Goal: Transaction & Acquisition: Purchase product/service

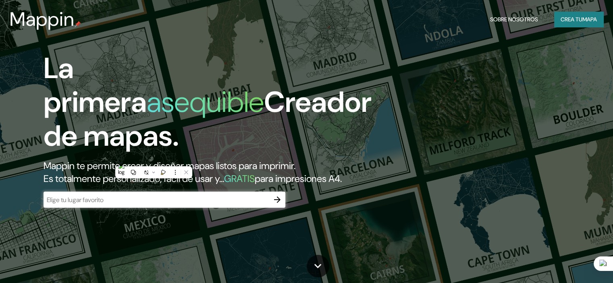
click at [142, 202] on div "La primera asequible Creador de mapas. Mappin te permite crear y diseñar mapas …" at bounding box center [197, 134] width 368 height 164
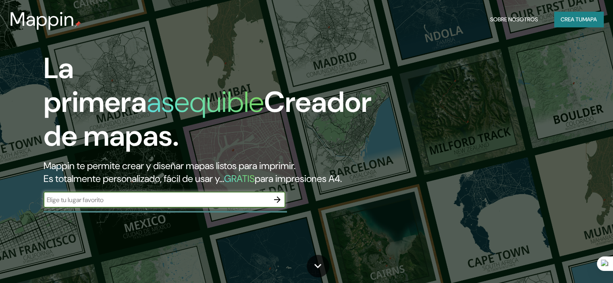
click at [146, 205] on input "text" at bounding box center [157, 199] width 226 height 9
type input "cucuta"
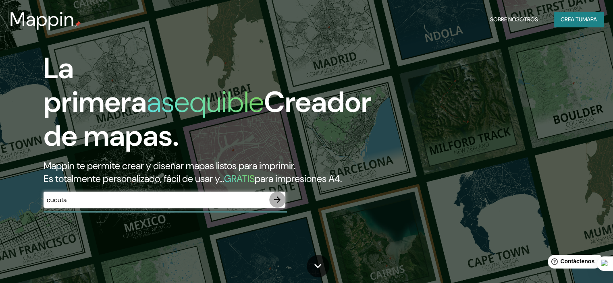
click at [280, 205] on icon "button" at bounding box center [277, 200] width 10 height 10
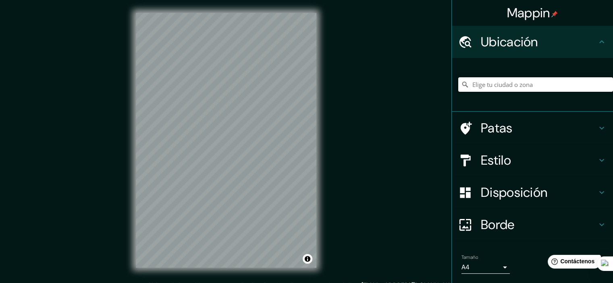
click at [484, 86] on input "Elige tu ciudad o zona" at bounding box center [535, 84] width 155 height 15
type input "Cucutilla, [GEOGRAPHIC_DATA][PERSON_NAME], [GEOGRAPHIC_DATA]"
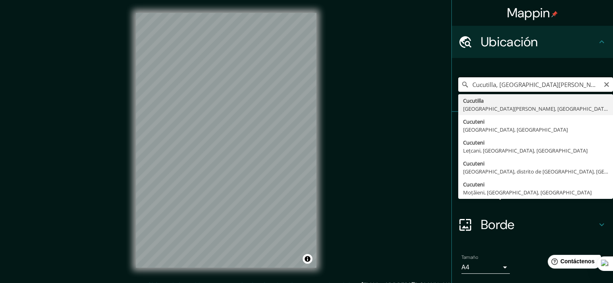
click at [526, 87] on input "Cucutilla, [GEOGRAPHIC_DATA][PERSON_NAME], [GEOGRAPHIC_DATA]" at bounding box center [535, 84] width 155 height 15
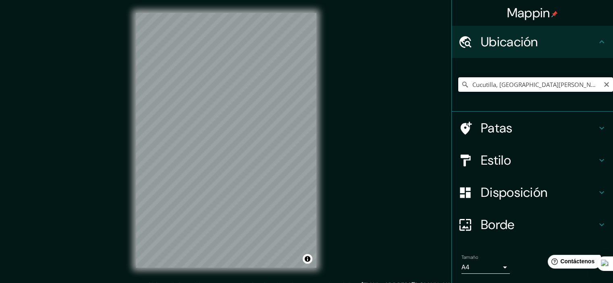
click at [506, 87] on input "Cucutilla, [GEOGRAPHIC_DATA][PERSON_NAME], [GEOGRAPHIC_DATA]" at bounding box center [535, 84] width 155 height 15
click at [488, 83] on input "Cucutilla, [GEOGRAPHIC_DATA][PERSON_NAME], [GEOGRAPHIC_DATA]" at bounding box center [535, 84] width 155 height 15
click at [511, 84] on input "Cucutilla, [GEOGRAPHIC_DATA][PERSON_NAME], [GEOGRAPHIC_DATA]" at bounding box center [535, 84] width 155 height 15
click at [603, 85] on icon "Claro" at bounding box center [606, 84] width 6 height 6
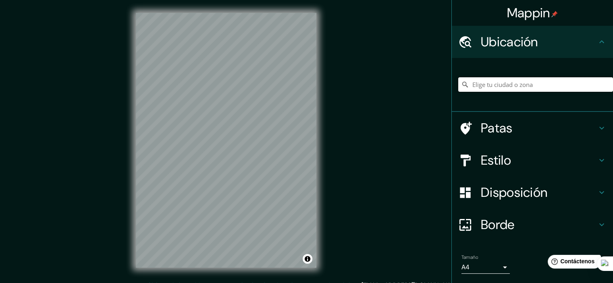
click at [555, 83] on input "Elige tu ciudad o zona" at bounding box center [535, 84] width 155 height 15
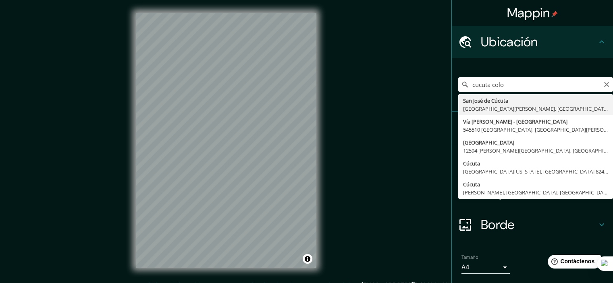
type input "San [PERSON_NAME], [GEOGRAPHIC_DATA][PERSON_NAME], [GEOGRAPHIC_DATA]"
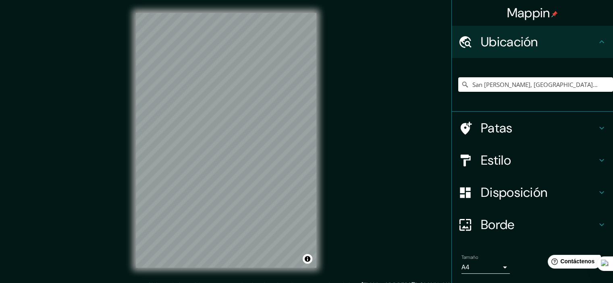
click at [530, 130] on h4 "Patas" at bounding box center [539, 128] width 116 height 16
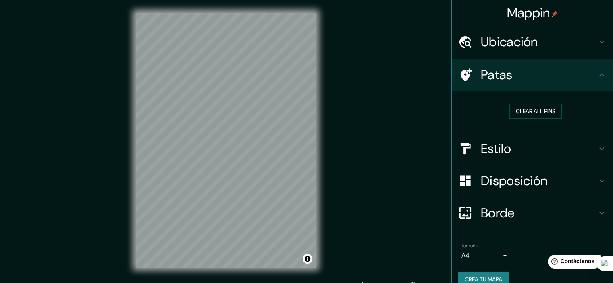
click at [517, 148] on h4 "Estilo" at bounding box center [539, 149] width 116 height 16
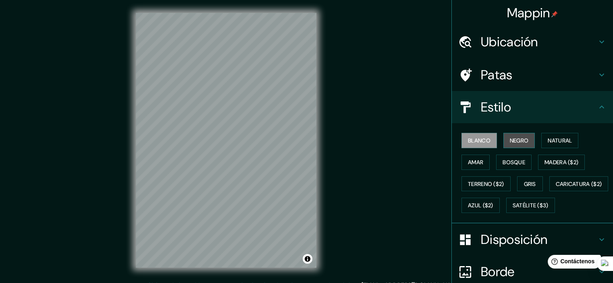
click at [510, 140] on font "Negro" at bounding box center [519, 140] width 19 height 7
click at [202, 193] on div at bounding box center [202, 192] width 6 height 6
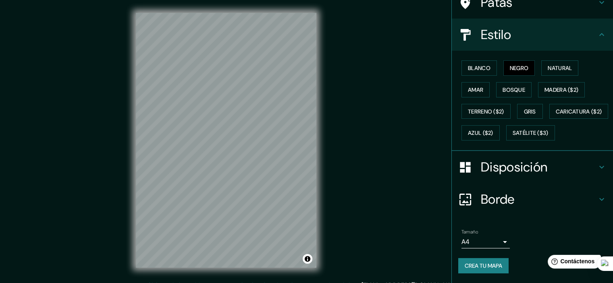
click at [499, 170] on font "Disposición" at bounding box center [514, 167] width 66 height 17
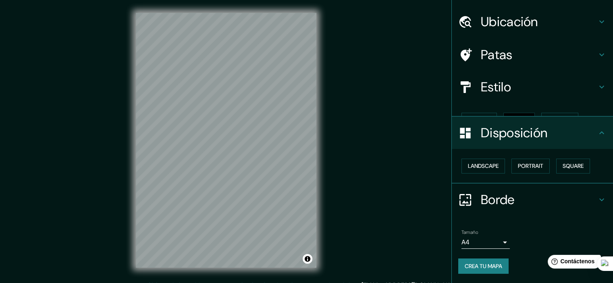
scroll to position [6, 0]
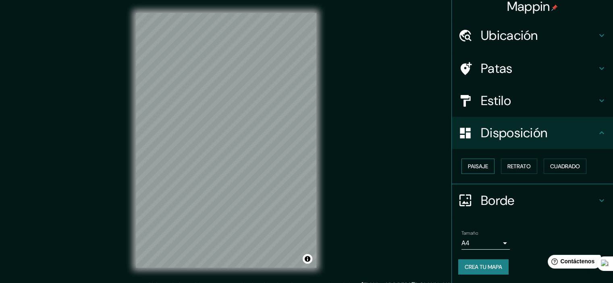
click at [479, 163] on font "Paisaje" at bounding box center [478, 166] width 20 height 7
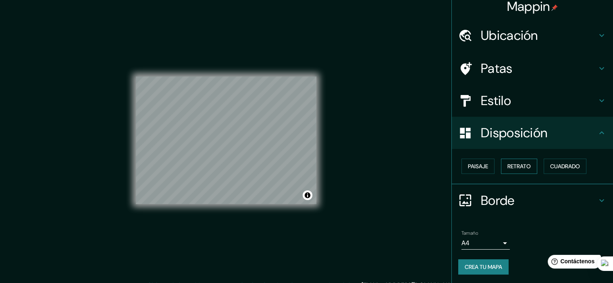
click at [501, 168] on button "Retrato" at bounding box center [519, 166] width 36 height 15
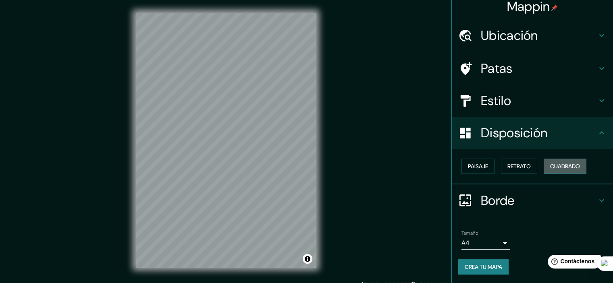
click at [549, 171] on button "Cuadrado" at bounding box center [565, 166] width 43 height 15
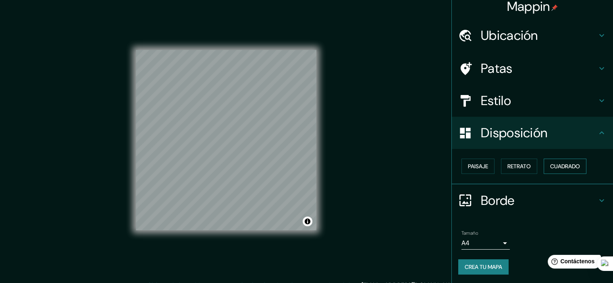
click at [554, 170] on font "Cuadrado" at bounding box center [565, 166] width 30 height 10
click at [479, 169] on font "Paisaje" at bounding box center [478, 166] width 20 height 7
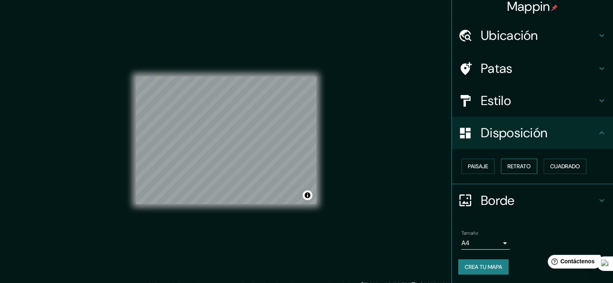
click at [519, 164] on font "Retrato" at bounding box center [518, 166] width 23 height 7
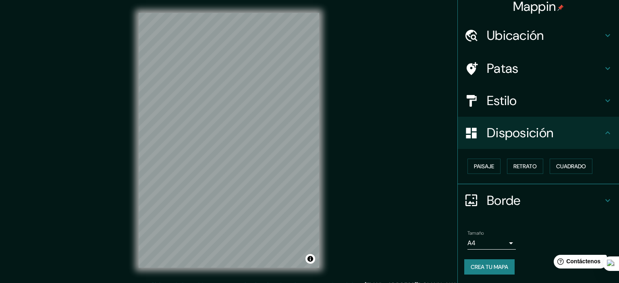
click at [497, 243] on body "Mappin Ubicación [GEOGRAPHIC_DATA][PERSON_NAME], [GEOGRAPHIC_DATA][PERSON_NAME]…" at bounding box center [309, 141] width 619 height 283
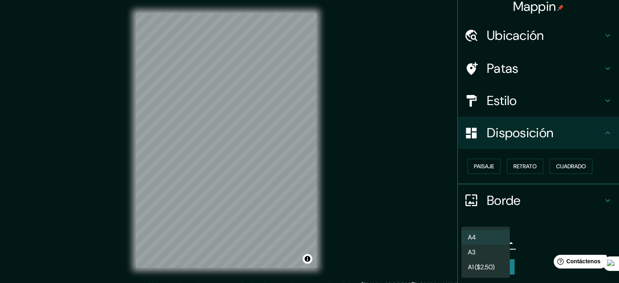
click at [579, 251] on div at bounding box center [309, 141] width 619 height 283
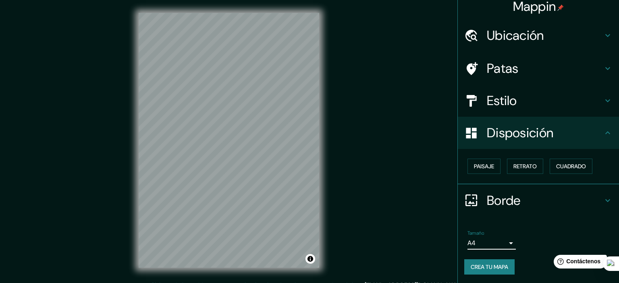
click at [502, 238] on body "Mappin Ubicación [GEOGRAPHIC_DATA][PERSON_NAME], [GEOGRAPHIC_DATA][PERSON_NAME]…" at bounding box center [309, 141] width 619 height 283
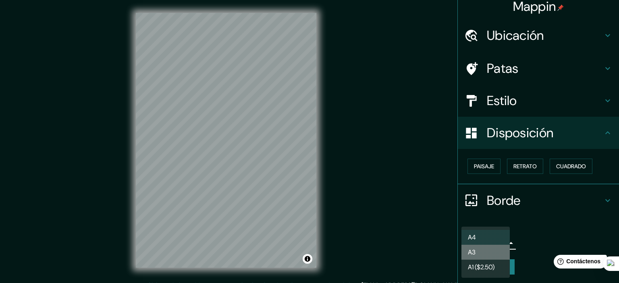
click at [496, 253] on li "A3" at bounding box center [485, 252] width 48 height 15
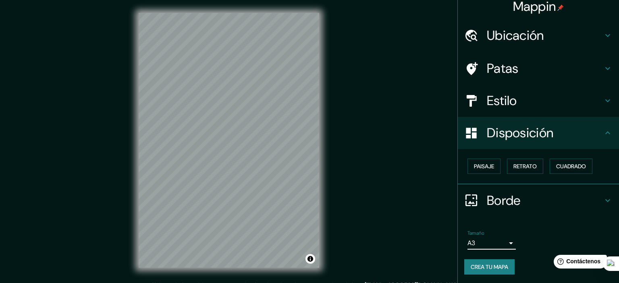
click at [494, 239] on body "Mappin Ubicación [GEOGRAPHIC_DATA][PERSON_NAME], [GEOGRAPHIC_DATA][PERSON_NAME]…" at bounding box center [309, 141] width 619 height 283
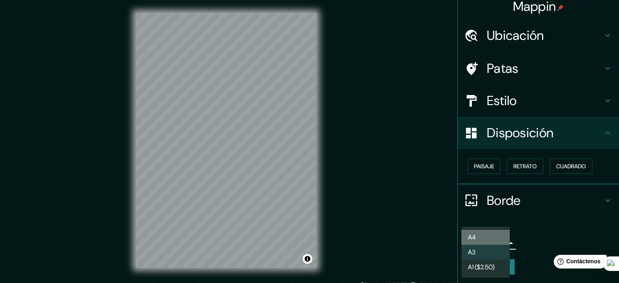
click at [492, 232] on li "A4" at bounding box center [485, 237] width 48 height 15
type input "single"
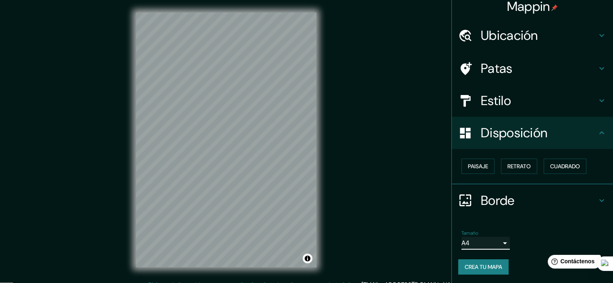
scroll to position [0, 0]
click at [521, 108] on h4 "Estilo" at bounding box center [539, 101] width 116 height 16
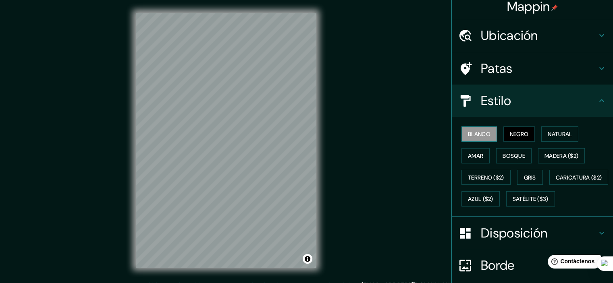
click at [474, 141] on button "Blanco" at bounding box center [478, 134] width 35 height 15
click at [503, 133] on button "Negro" at bounding box center [519, 134] width 32 height 15
click at [543, 131] on button "Natural" at bounding box center [559, 134] width 37 height 15
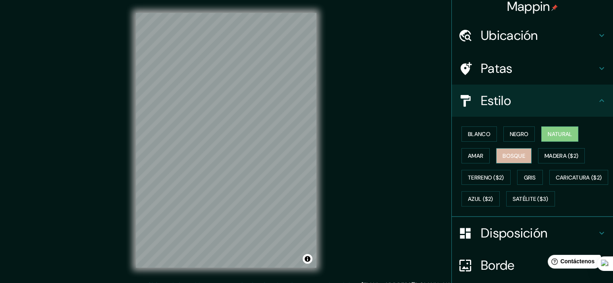
click at [515, 151] on font "Bosque" at bounding box center [514, 156] width 23 height 10
click at [479, 157] on button "Amar" at bounding box center [475, 155] width 28 height 15
click at [496, 154] on button "Bosque" at bounding box center [513, 155] width 35 height 15
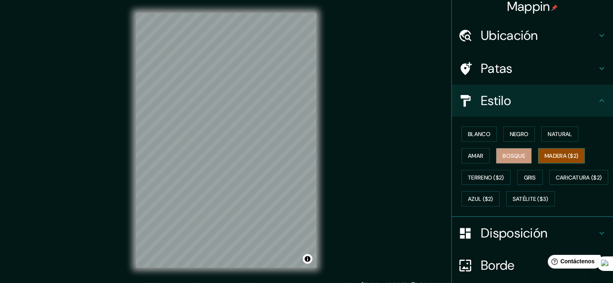
click at [544, 153] on font "Madera ($2)" at bounding box center [561, 155] width 34 height 7
click at [527, 171] on button "Gris" at bounding box center [530, 177] width 26 height 15
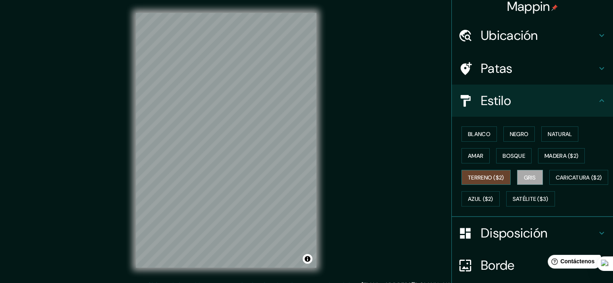
click at [480, 179] on font "Terreno ($2)" at bounding box center [486, 177] width 36 height 7
click at [556, 181] on font "Caricatura ($2)" at bounding box center [579, 177] width 46 height 7
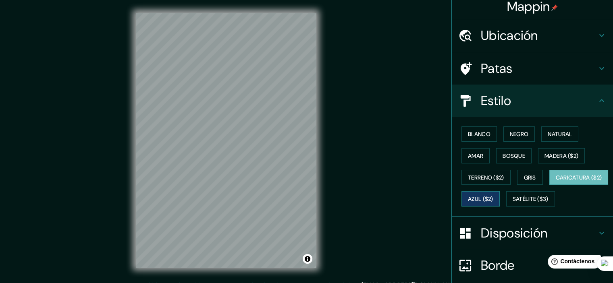
click at [493, 199] on font "Azul ($2)" at bounding box center [480, 199] width 25 height 7
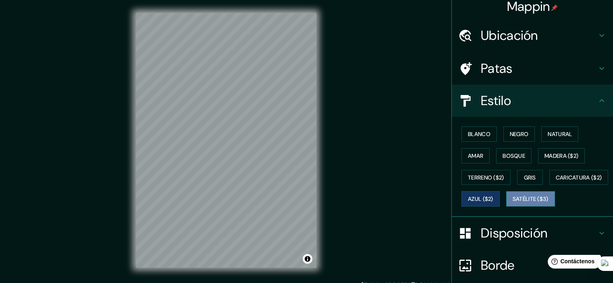
click at [513, 203] on font "Satélite ($3)" at bounding box center [531, 199] width 36 height 7
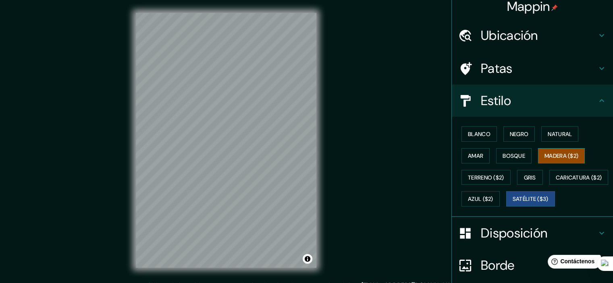
click at [559, 155] on font "Madera ($2)" at bounding box center [561, 155] width 34 height 7
click at [517, 152] on font "Bosque" at bounding box center [514, 155] width 23 height 7
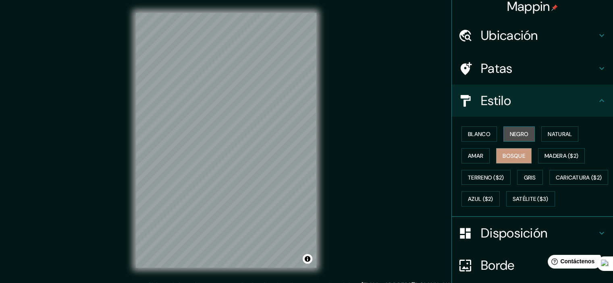
click at [522, 136] on font "Negro" at bounding box center [519, 134] width 19 height 7
click at [524, 175] on font "Gris" at bounding box center [530, 177] width 12 height 7
click at [516, 133] on font "Negro" at bounding box center [519, 134] width 19 height 7
click at [525, 175] on font "Gris" at bounding box center [530, 177] width 12 height 7
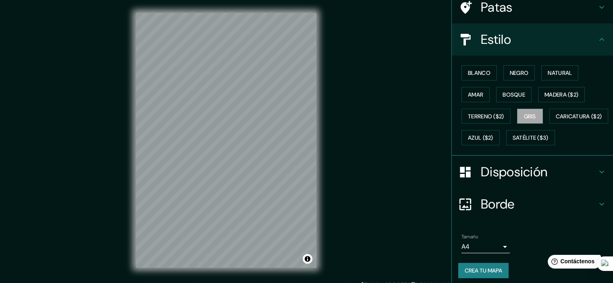
scroll to position [92, 0]
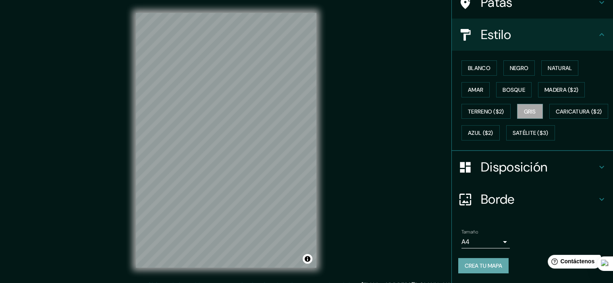
click at [488, 267] on font "Crea tu mapa" at bounding box center [483, 265] width 37 height 7
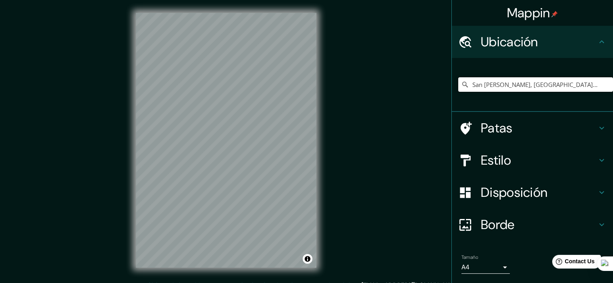
click at [514, 91] on input "San [PERSON_NAME], [GEOGRAPHIC_DATA][PERSON_NAME], [GEOGRAPHIC_DATA]" at bounding box center [535, 84] width 155 height 15
click at [601, 87] on input "San [PERSON_NAME], [GEOGRAPHIC_DATA][PERSON_NAME], [GEOGRAPHIC_DATA]" at bounding box center [535, 84] width 155 height 15
click at [572, 83] on input "San [PERSON_NAME], [GEOGRAPHIC_DATA][PERSON_NAME], [GEOGRAPHIC_DATA]" at bounding box center [535, 84] width 155 height 15
click at [461, 82] on icon at bounding box center [465, 85] width 8 height 8
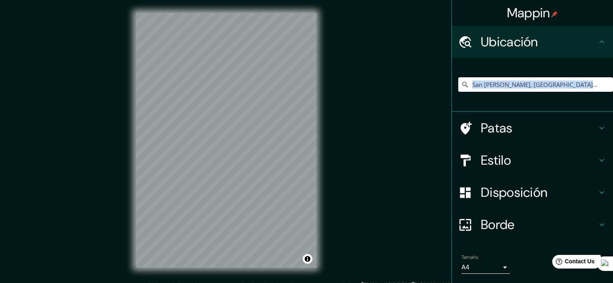
click at [461, 82] on icon at bounding box center [465, 85] width 8 height 8
click at [545, 84] on input "San [PERSON_NAME], [GEOGRAPHIC_DATA][PERSON_NAME], [GEOGRAPHIC_DATA]" at bounding box center [535, 84] width 155 height 15
click at [545, 84] on input "San José de Cúcuta, Norte e Santander, Colombia" at bounding box center [535, 84] width 155 height 15
drag, startPoint x: 540, startPoint y: 81, endPoint x: 463, endPoint y: 93, distance: 77.6
click at [463, 93] on div "San José, Caldas, Colombia" at bounding box center [535, 84] width 155 height 40
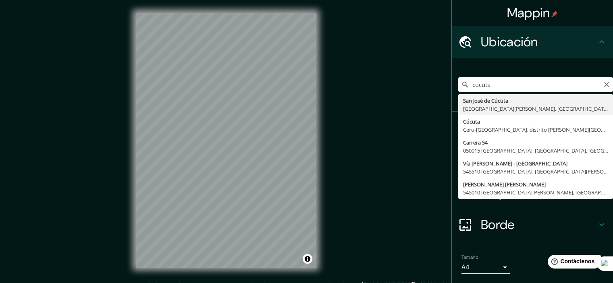
type input "San [PERSON_NAME], [GEOGRAPHIC_DATA][PERSON_NAME], [GEOGRAPHIC_DATA]"
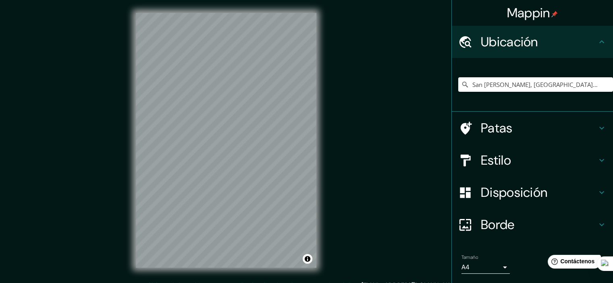
click at [505, 160] on font "Estilo" at bounding box center [496, 160] width 30 height 17
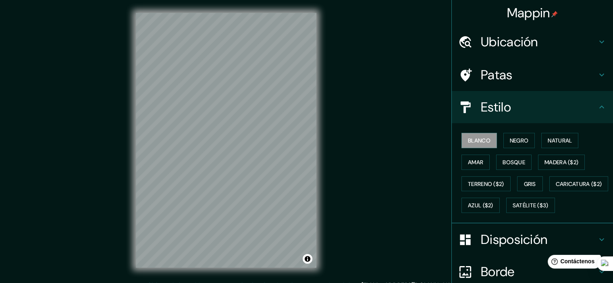
click at [486, 216] on div "Blanco Negro Natural Amar Bosque Madera ($2) Terreno ($2) Gris Caricatura ($2) …" at bounding box center [535, 173] width 155 height 87
click at [513, 210] on font "Satélite ($3)" at bounding box center [531, 205] width 36 height 7
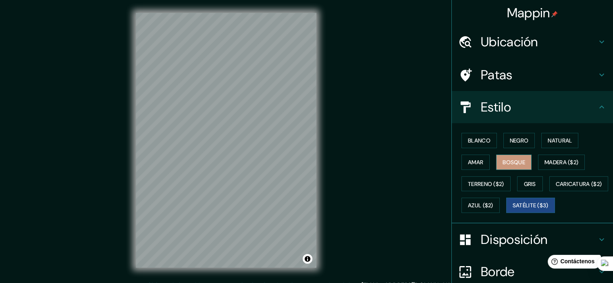
click at [511, 155] on button "Bosque" at bounding box center [513, 162] width 35 height 15
click at [521, 177] on button "Gris" at bounding box center [530, 184] width 26 height 15
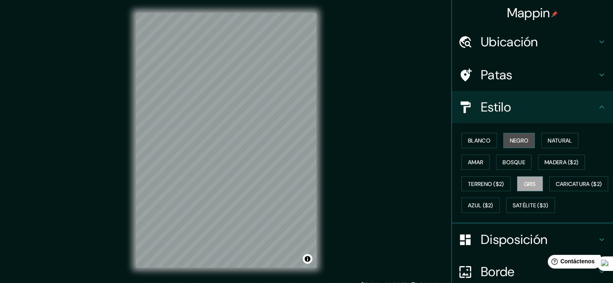
click at [518, 145] on button "Negro" at bounding box center [519, 140] width 32 height 15
click at [527, 179] on font "Gris" at bounding box center [530, 184] width 12 height 10
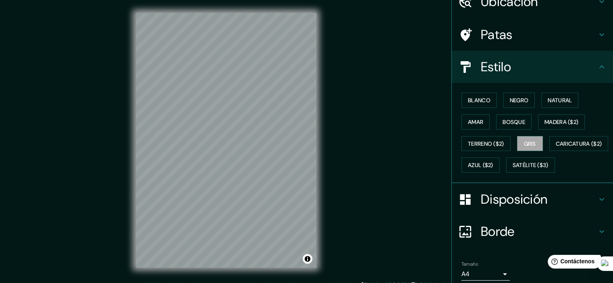
scroll to position [92, 0]
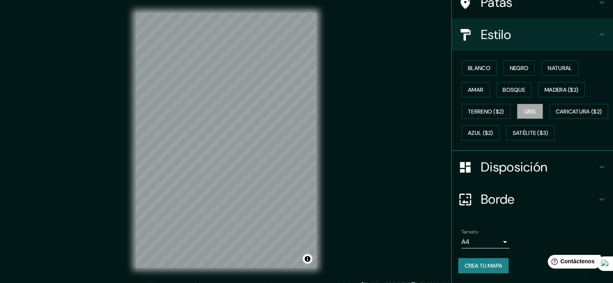
click at [482, 268] on font "Crea tu mapa" at bounding box center [483, 265] width 37 height 7
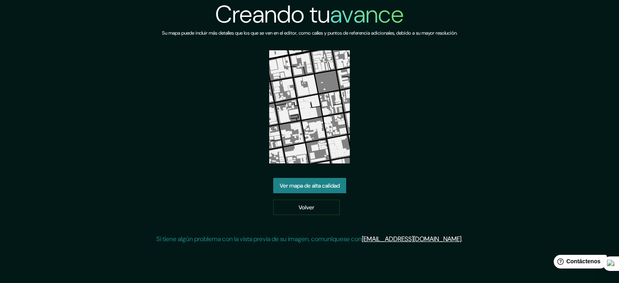
click at [324, 185] on font "Ver mapa de alta calidad" at bounding box center [310, 185] width 60 height 7
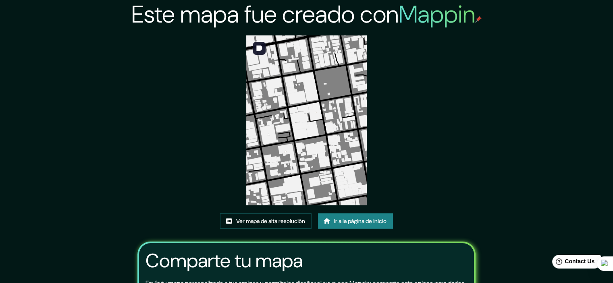
click at [297, 140] on img at bounding box center [306, 120] width 120 height 170
